Goal: Find specific fact: Find specific fact

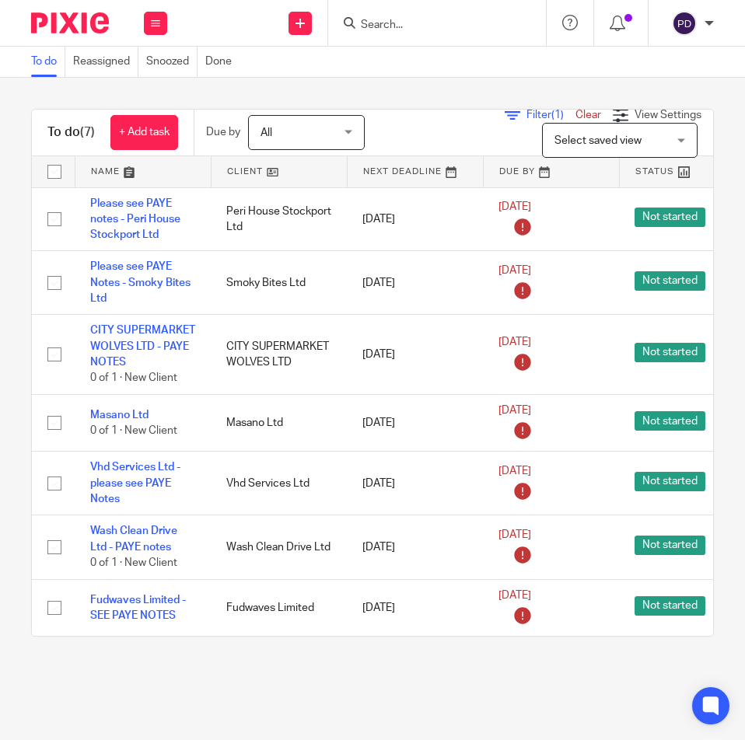
click at [411, 28] on input "Search" at bounding box center [429, 26] width 140 height 14
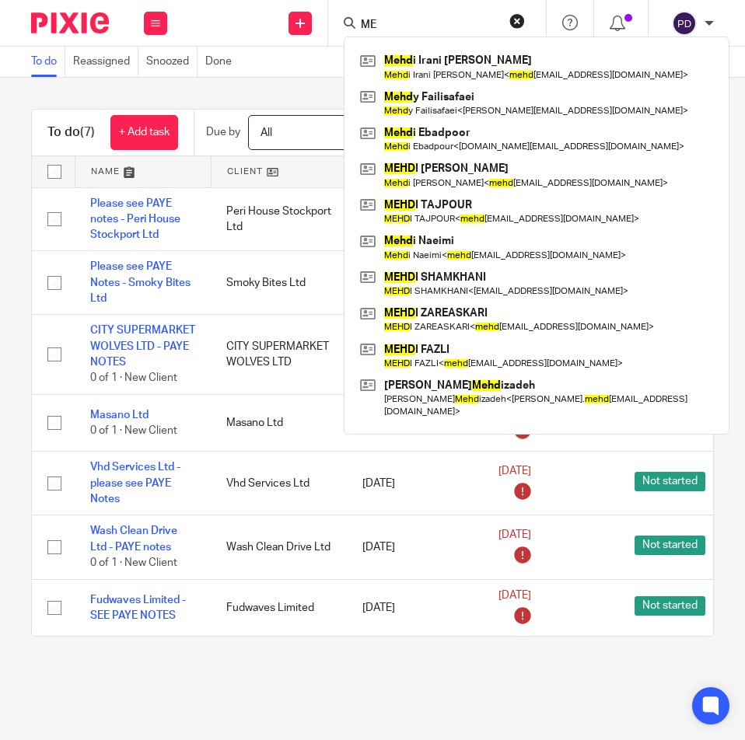
type input "M"
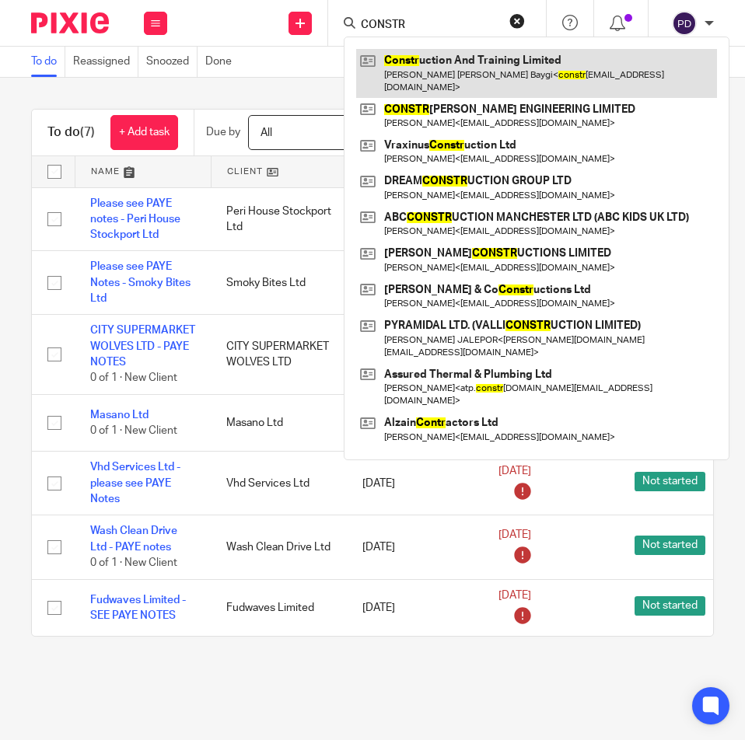
type input "CONSTR"
click at [452, 66] on link at bounding box center [536, 73] width 361 height 48
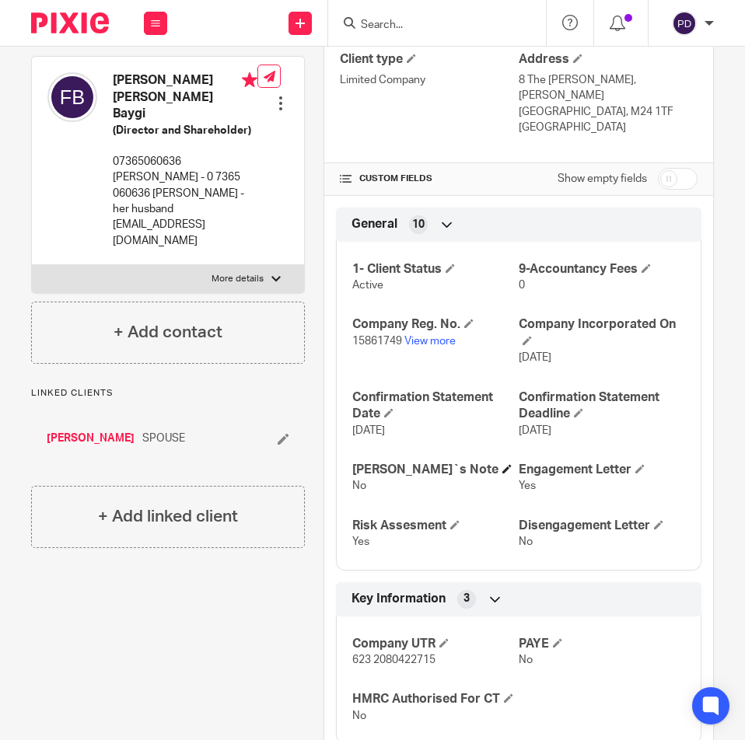
scroll to position [233, 0]
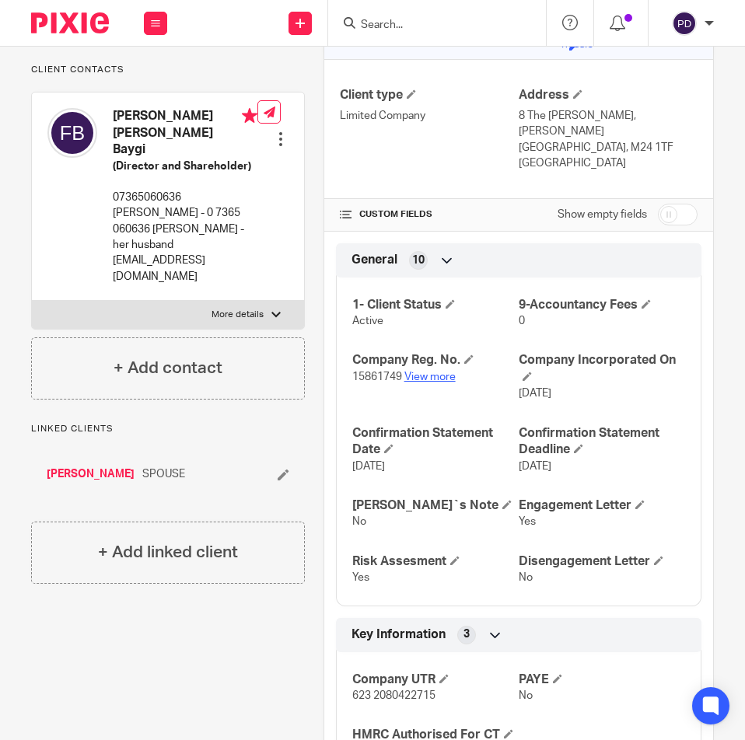
click at [438, 372] on link "View more" at bounding box center [429, 377] width 51 height 11
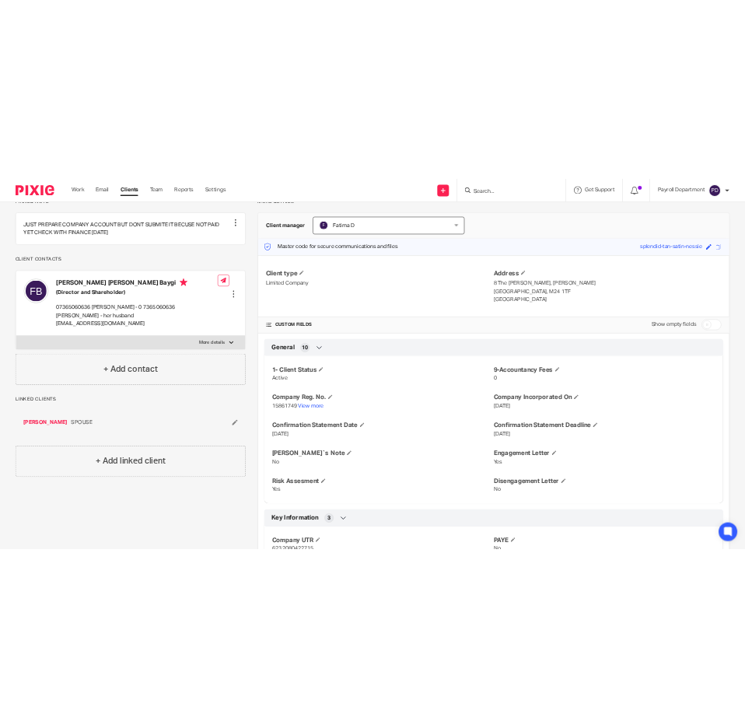
scroll to position [0, 0]
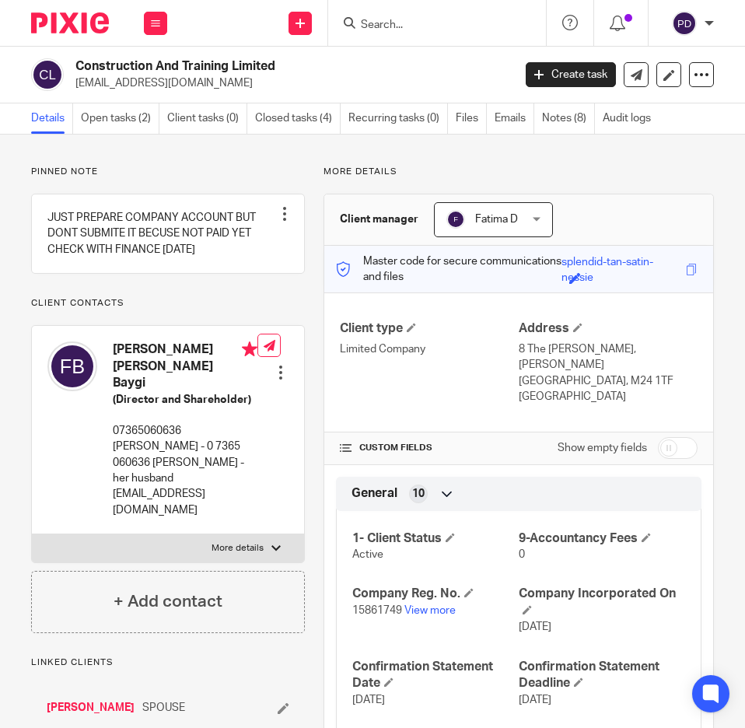
click at [380, 36] on div at bounding box center [437, 23] width 218 height 46
click at [386, 29] on input "Search" at bounding box center [429, 26] width 140 height 14
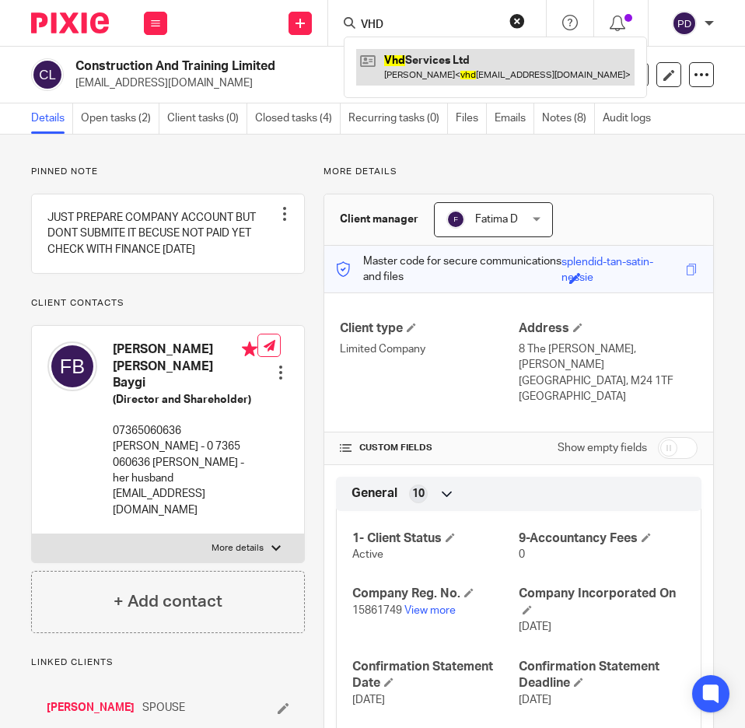
type input "VHD"
click at [426, 76] on link at bounding box center [495, 67] width 278 height 36
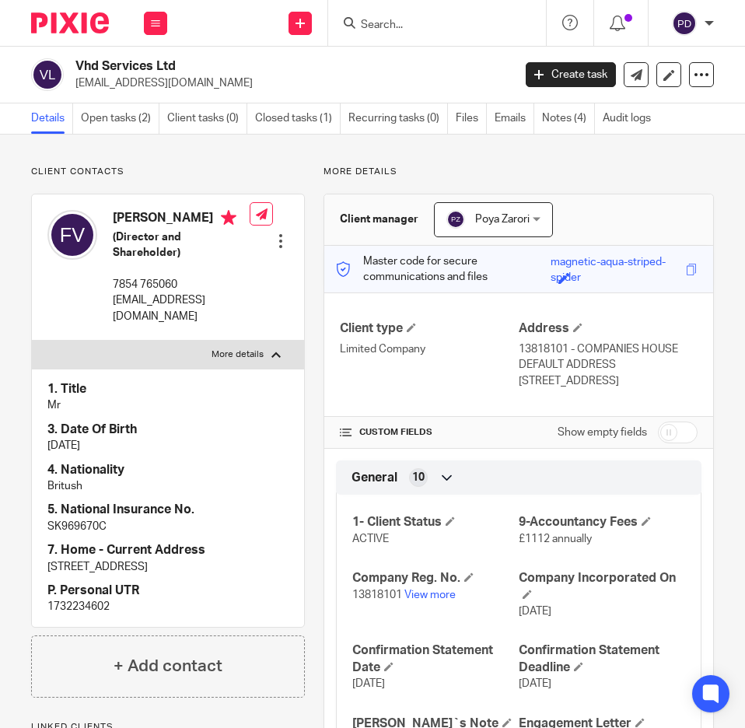
click at [71, 602] on p "1732234602" at bounding box center [167, 607] width 241 height 16
copy p "1732234602"
